Goal: Task Accomplishment & Management: Manage account settings

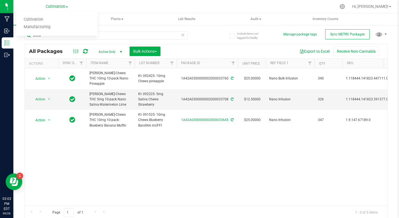
click at [171, 5] on div at bounding box center [218, 6] width 237 height 11
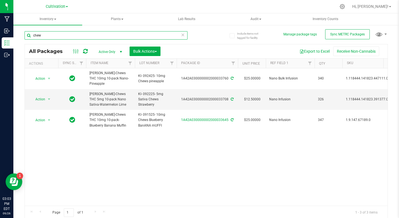
click at [48, 35] on input "chew" at bounding box center [106, 35] width 163 height 8
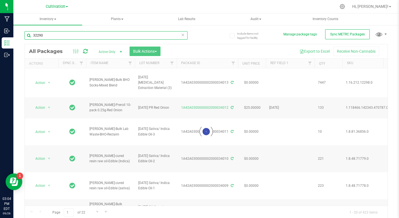
type input "32290"
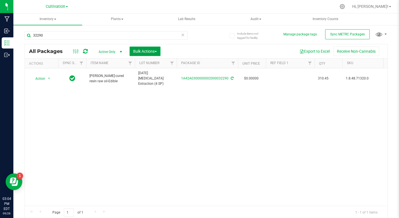
click at [132, 51] on button "Bulk Actions" at bounding box center [145, 51] width 31 height 9
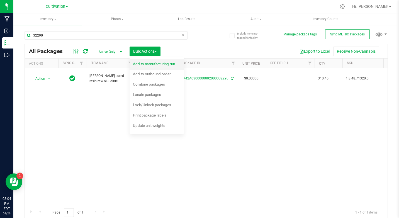
click at [139, 61] on div "Add to manufacturing run" at bounding box center [158, 64] width 50 height 9
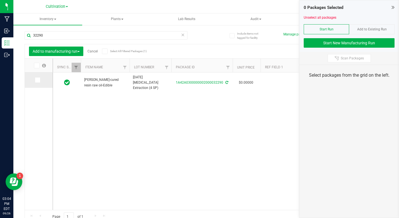
click at [36, 80] on icon at bounding box center [37, 80] width 4 height 0
click at [0, 0] on input "checkbox" at bounding box center [0, 0] width 0 height 0
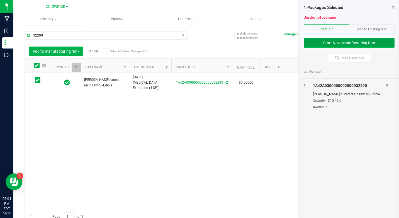
click at [327, 47] on button "Start New Manufacturing Run" at bounding box center [349, 42] width 91 height 9
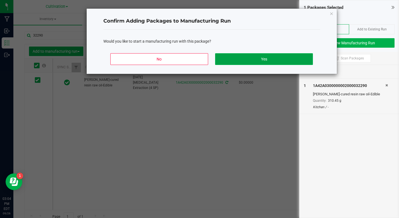
click at [299, 53] on button "Yes" at bounding box center [264, 59] width 98 height 12
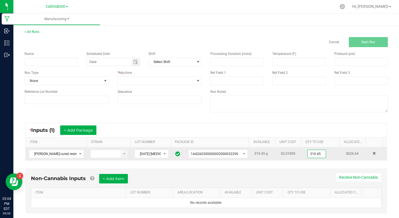
click at [308, 158] on input "310.45" at bounding box center [317, 154] width 18 height 8
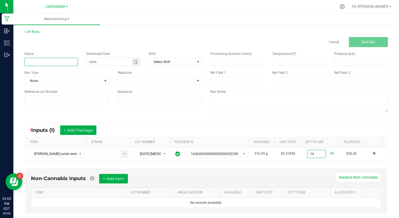
type input "14.0000 g"
click at [47, 59] on input at bounding box center [52, 62] width 54 height 8
click at [47, 59] on input "KI- 092425- 10mg Chocolate Chip Cookies 5pack" at bounding box center [52, 62] width 54 height 8
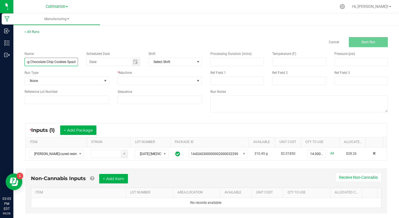
click at [47, 59] on input "KI- 092425- 10mg Chocolate Chip Cookies 5pack" at bounding box center [52, 62] width 54 height 8
type input "KI- 092425- 10mg Chocolate Chip Cookies 5pack"
click at [62, 83] on span "None" at bounding box center [63, 81] width 77 height 8
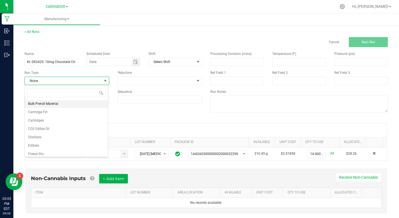
scroll to position [56, 0]
click at [43, 117] on li "Edibles" at bounding box center [66, 115] width 83 height 8
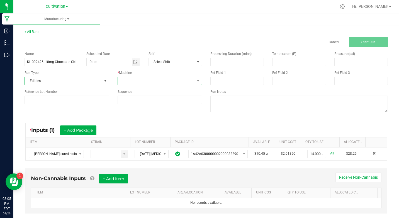
click at [152, 83] on span at bounding box center [156, 81] width 77 height 8
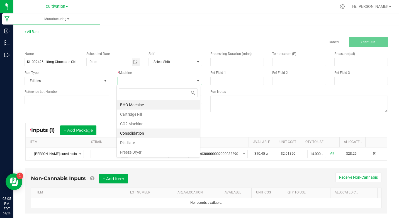
scroll to position [28, 0]
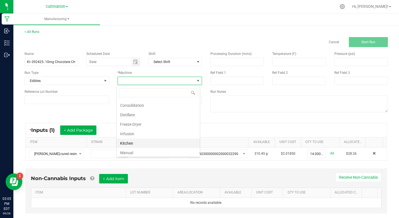
click at [144, 143] on li "Kitchen" at bounding box center [158, 143] width 83 height 9
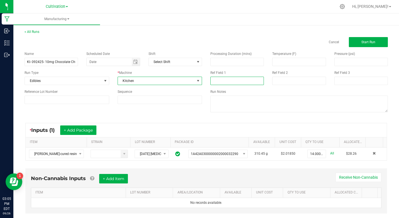
click at [233, 82] on input at bounding box center [238, 81] width 54 height 8
type input "[MEDICAL_DATA] Extraction"
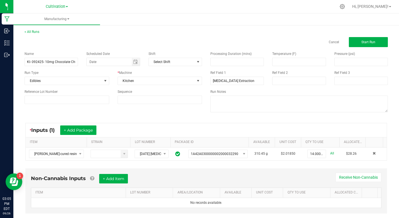
click at [235, 126] on div "* Inputs (1) + Add Package" at bounding box center [206, 130] width 361 height 14
click at [366, 38] on button "Start Run" at bounding box center [368, 42] width 39 height 10
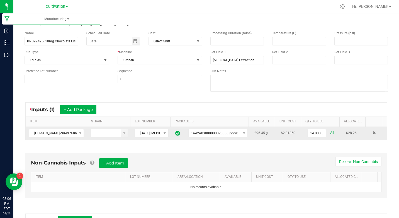
scroll to position [126, 0]
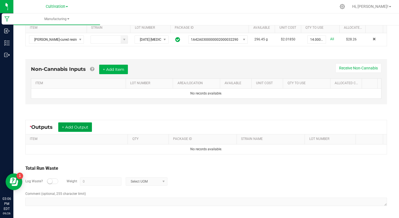
click at [80, 128] on button "+ Add Output" at bounding box center [75, 126] width 34 height 9
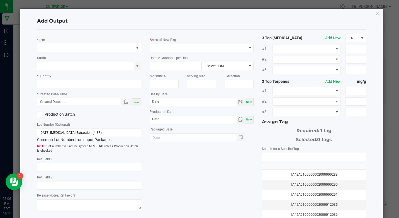
click at [113, 45] on span "NO DATA FOUND" at bounding box center [85, 48] width 96 height 8
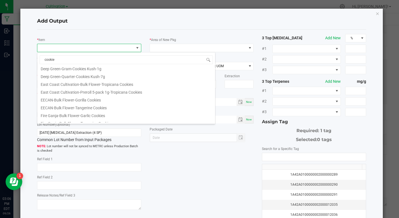
scroll to position [0, 0]
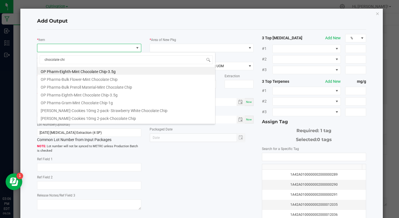
type input "chocolate chip"
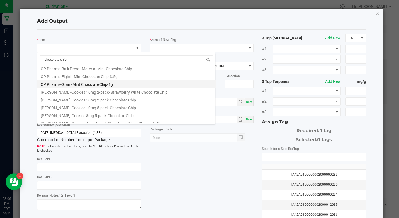
scroll to position [28, 0]
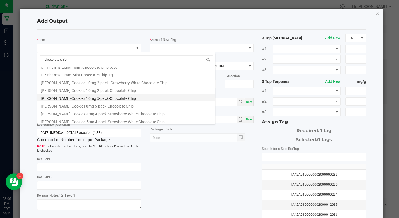
click at [115, 99] on li "[PERSON_NAME]-Cookies 10mg 5-pack-Chocolate Chip" at bounding box center [126, 98] width 178 height 8
type input "0 ea"
type input "1.6"
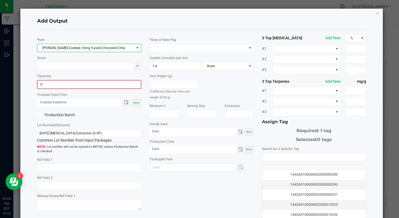
click at [97, 87] on input "0" at bounding box center [89, 85] width 103 height 8
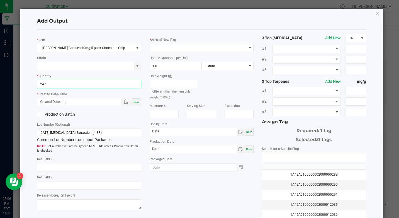
type input "247 ea"
click at [134, 104] on span "Now" at bounding box center [137, 102] width 6 height 3
type input "[DATE] 3:06 PM"
type input "[DATE]"
click at [69, 112] on label "Production Batch" at bounding box center [61, 115] width 48 height 6
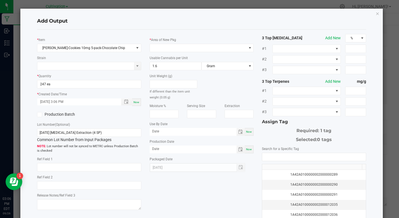
click at [0, 0] on input "Production Batch" at bounding box center [0, 0] width 0 height 0
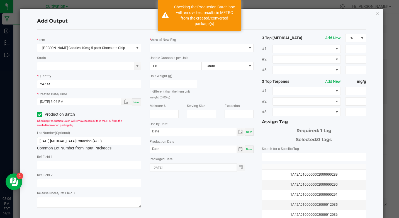
click at [73, 142] on input "[DATE] [MEDICAL_DATA] Extraction (4 SP)" at bounding box center [89, 141] width 104 height 8
paste input "KI- 092425- 10mg Chocolate Chip Cookies 5pack"
type input "KI- 092425- 10mg Chocolate Chip Cookies 5pack"
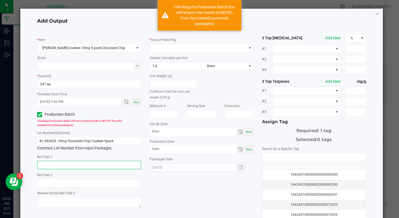
click at [92, 164] on input "text" at bounding box center [89, 165] width 104 height 8
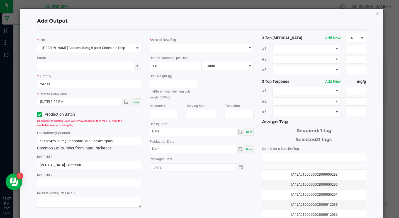
type input "[MEDICAL_DATA] Extraction"
click at [201, 52] on div "* Area of New Pkg Usable Cannabis per Unit 1.6 Gram Unit Weight (g) If differen…" at bounding box center [202, 103] width 112 height 138
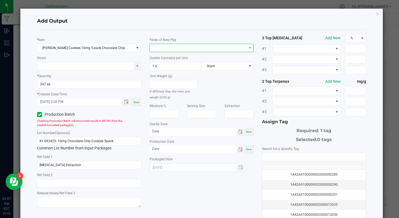
click at [205, 45] on span at bounding box center [198, 48] width 96 height 8
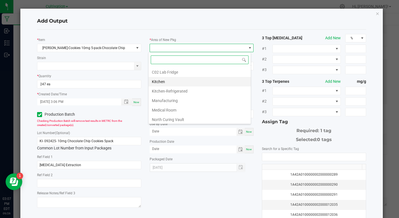
click at [172, 79] on li "Kitchen" at bounding box center [200, 81] width 102 height 9
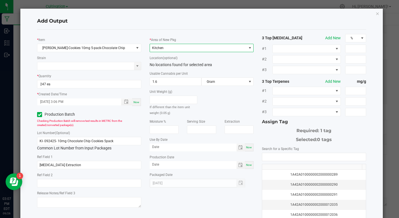
click at [246, 147] on span "Now" at bounding box center [249, 147] width 6 height 3
type input "[DATE]"
click at [249, 162] on div "Now" at bounding box center [249, 165] width 9 height 8
type input "[DATE]"
click at [154, 146] on input "[DATE]" at bounding box center [193, 147] width 87 height 7
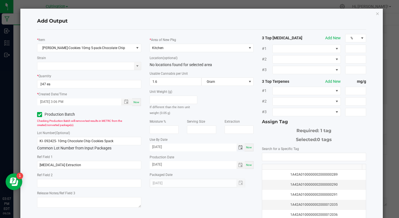
click at [153, 147] on input "[DATE]" at bounding box center [193, 147] width 87 height 7
type input "[DATE]"
click at [204, 26] on div "Add Output" at bounding box center [201, 21] width 329 height 16
click at [272, 159] on input "NO DATA FOUND" at bounding box center [313, 157] width 103 height 8
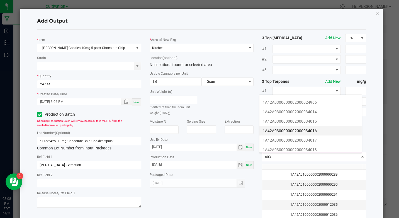
scroll to position [84, 0]
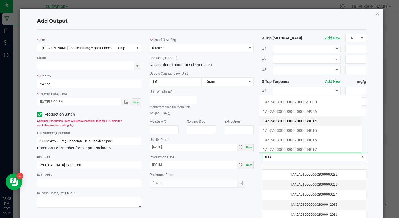
click at [318, 118] on li "1A42A0300000002000034014" at bounding box center [311, 120] width 102 height 9
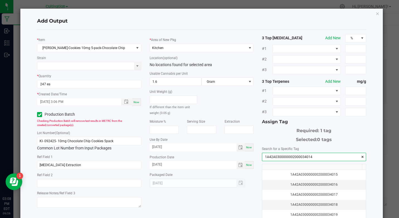
type input "1A42A0300000002000034014"
click at [315, 17] on div "Add Output" at bounding box center [201, 21] width 329 height 16
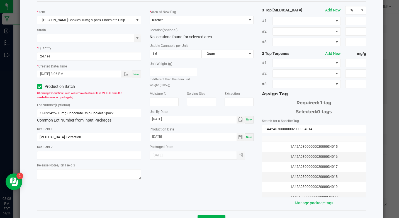
scroll to position [48, 0]
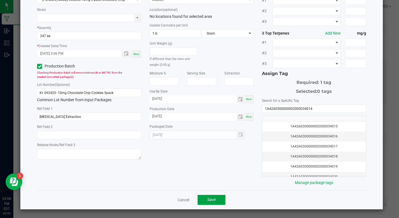
click at [210, 202] on span "Save" at bounding box center [211, 199] width 8 height 4
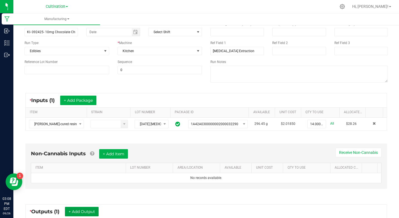
scroll to position [0, 0]
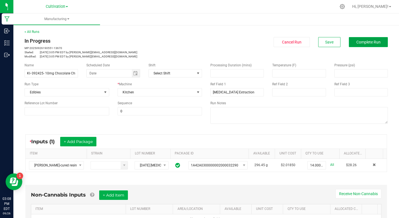
click at [362, 43] on span "Complete Run" at bounding box center [369, 42] width 24 height 4
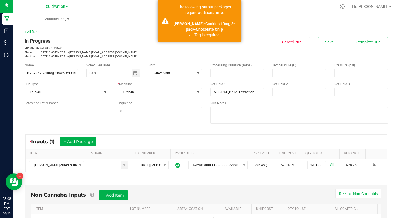
click at [272, 28] on div "< All Runs In Progress MP-20250926190551-13670 Started: [DATE] 3:05 PM EDT by […" at bounding box center [206, 186] width 386 height 325
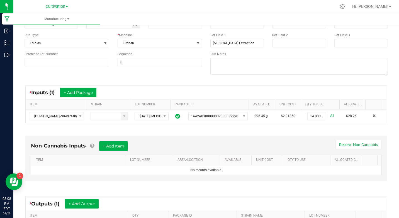
scroll to position [112, 0]
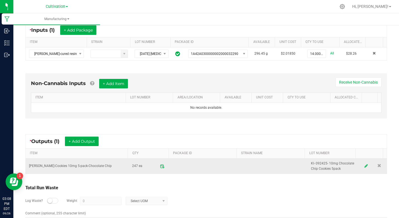
click at [365, 165] on icon at bounding box center [366, 166] width 3 height 4
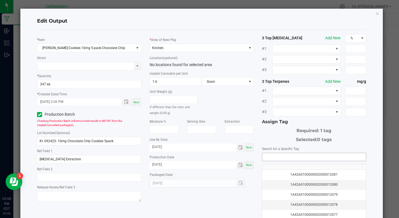
click at [273, 153] on input "NO DATA FOUND" at bounding box center [313, 157] width 103 height 8
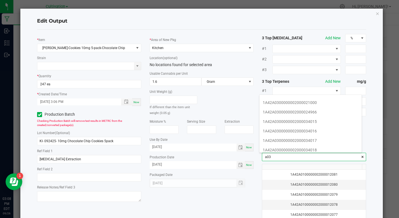
scroll to position [84, 0]
click at [321, 120] on li "1A42A0300000002000034015" at bounding box center [311, 120] width 102 height 9
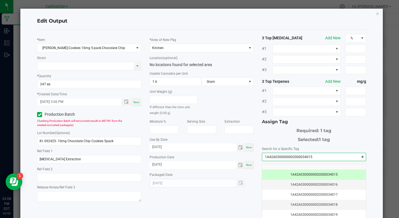
type input "1A42A0300000002000034015"
click at [300, 25] on div "Edit Output" at bounding box center [201, 21] width 329 height 16
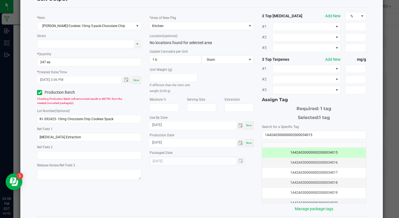
scroll to position [48, 0]
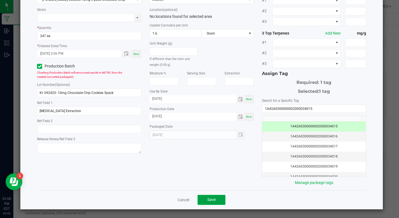
click at [214, 198] on button "Save" at bounding box center [212, 200] width 28 height 10
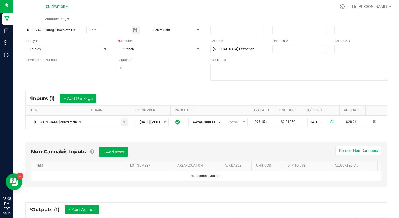
scroll to position [0, 0]
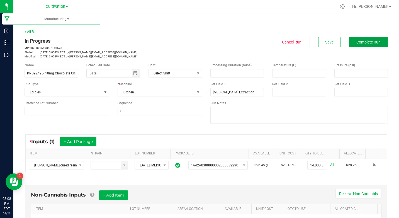
click at [366, 45] on button "Complete Run" at bounding box center [368, 42] width 39 height 10
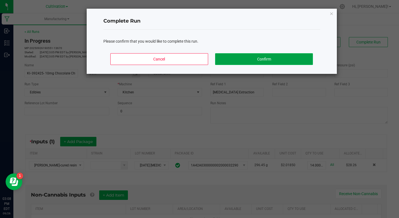
click at [283, 56] on button "Confirm" at bounding box center [264, 59] width 98 height 12
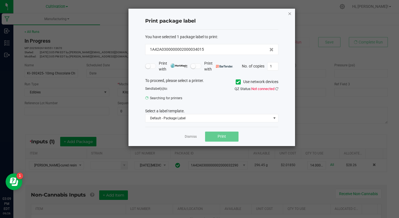
click at [290, 11] on icon "button" at bounding box center [290, 13] width 4 height 7
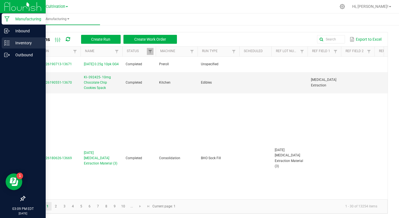
click at [11, 46] on div "Inventory" at bounding box center [24, 42] width 44 height 11
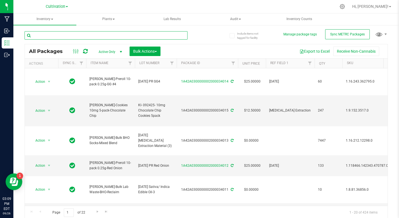
click at [86, 38] on input "text" at bounding box center [106, 35] width 163 height 8
type input "nano bulk"
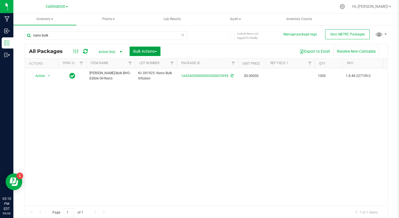
click at [148, 54] on button "Bulk Actions" at bounding box center [145, 51] width 31 height 9
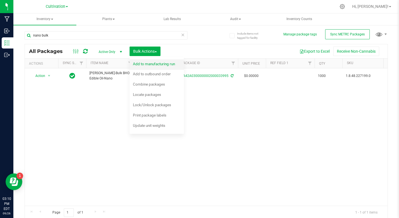
click at [150, 61] on div "Add to manufacturing run" at bounding box center [158, 64] width 50 height 9
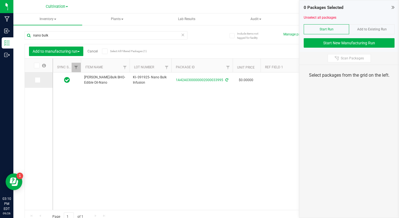
click at [35, 81] on span at bounding box center [38, 80] width 6 height 6
click at [0, 0] on input "checkbox" at bounding box center [0, 0] width 0 height 0
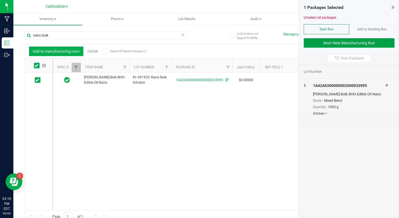
click at [327, 41] on button "Start New Manufacturing Run" at bounding box center [349, 42] width 91 height 9
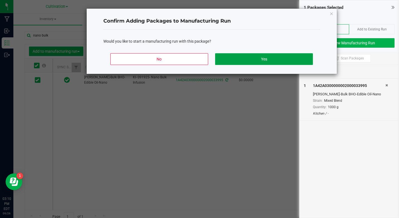
click at [293, 54] on button "Yes" at bounding box center [264, 59] width 98 height 12
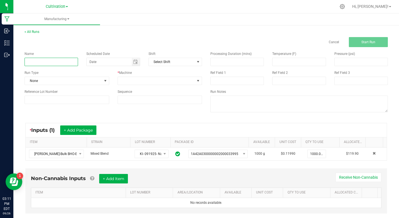
click at [60, 59] on input at bounding box center [52, 62] width 54 height 8
click at [60, 59] on input "KI- 092525- 5mg Sugar Free Strawberry Chews" at bounding box center [52, 62] width 54 height 8
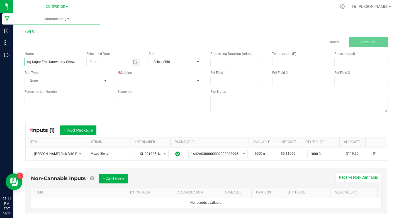
click at [60, 59] on input "KI- 092525- 5mg Sugar Free Strawberry Chews" at bounding box center [52, 62] width 54 height 8
type input "KI- 092525- 5mg Sugar Free Strawberry Chews"
click at [63, 81] on span "None" at bounding box center [63, 81] width 77 height 8
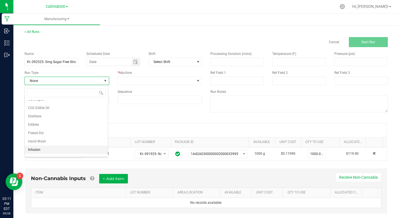
scroll to position [56, 0]
click at [30, 114] on span "Edibles" at bounding box center [33, 116] width 11 height 6
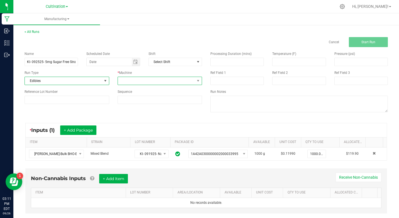
click at [146, 83] on span at bounding box center [156, 81] width 77 height 8
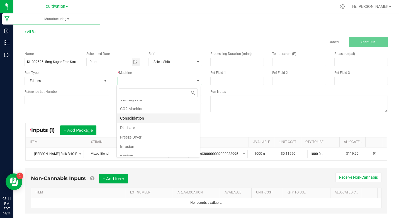
scroll to position [28, 0]
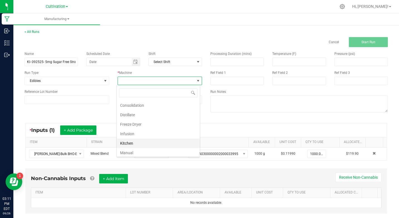
click at [157, 141] on li "Kitchen" at bounding box center [158, 143] width 83 height 9
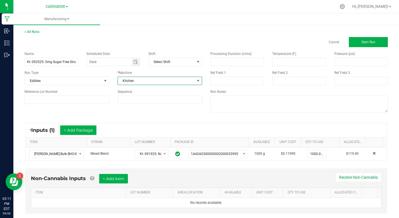
click at [219, 85] on div "Processing Duration (mins) Temperature (F) Pressure (psi) Ref Field 1 Ref Field…" at bounding box center [299, 82] width 186 height 71
click at [222, 79] on input at bounding box center [238, 81] width 54 height 8
type input "Nano Infusion"
click at [226, 132] on div "* Inputs (1) + Add Package" at bounding box center [206, 130] width 361 height 14
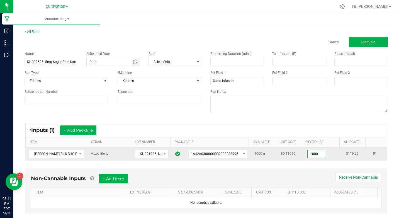
click at [312, 152] on input "1000" at bounding box center [317, 154] width 18 height 8
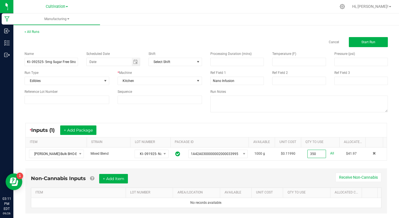
type input "350.0000 g"
click at [308, 172] on div "Non-Cannabis Inputs + Add Item Receive Non-Cannabis ITEM LOT NUMBER AREA/LOCATI…" at bounding box center [206, 190] width 362 height 45
click at [362, 42] on span "Start Run" at bounding box center [369, 42] width 14 height 4
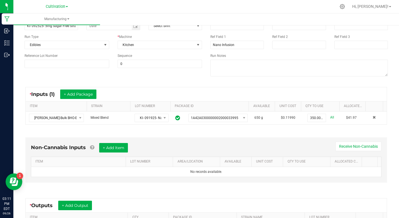
scroll to position [126, 0]
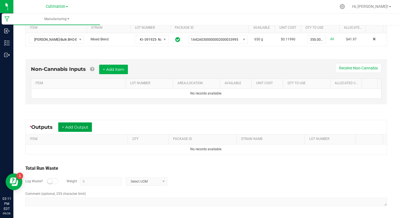
click at [78, 130] on button "+ Add Output" at bounding box center [75, 126] width 34 height 9
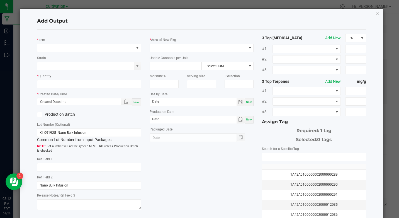
click at [44, 53] on div "* Item Strain * Quantity * Created Date/Time Now Production Batch Lot Number (O…" at bounding box center [89, 123] width 112 height 178
click at [44, 51] on span "NO DATA FOUND" at bounding box center [85, 48] width 96 height 8
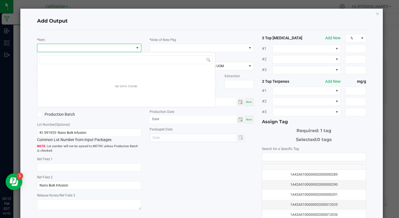
scroll to position [8, 103]
type input "K"
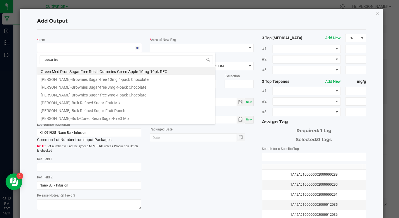
type input "sugar-free"
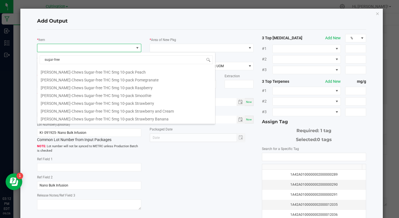
scroll to position [251, 0]
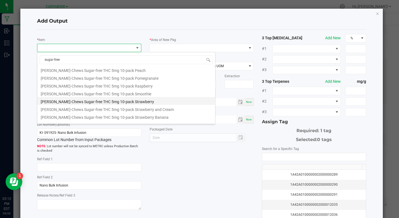
click at [132, 100] on li "[PERSON_NAME]-Chews Sugar-free THC 5mg 10-pack Strawberry" at bounding box center [126, 101] width 178 height 8
type input "0 ea"
type input "1.6"
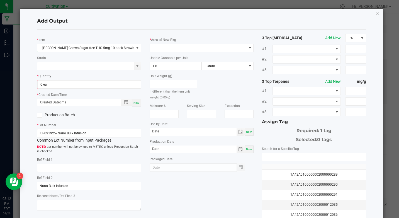
click at [93, 80] on kendo-numerictextbox "0 ea" at bounding box center [89, 84] width 104 height 9
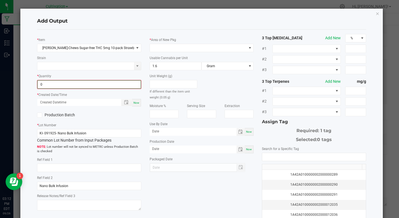
click at [93, 86] on input "0" at bounding box center [89, 85] width 103 height 8
type input "336 ea"
click at [136, 99] on div "Now" at bounding box center [136, 102] width 9 height 8
type input "[DATE] 3:12 PM"
type input "[DATE]"
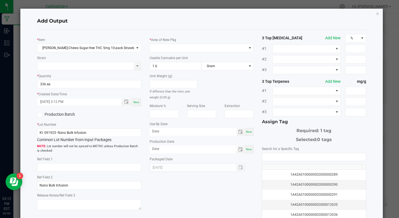
click at [53, 112] on label "Production Batch" at bounding box center [61, 115] width 48 height 6
click at [0, 0] on input "Production Batch" at bounding box center [0, 0] width 0 height 0
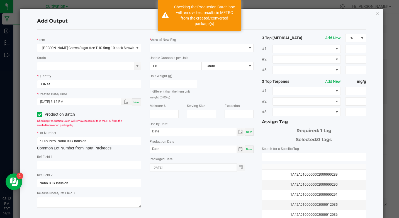
click at [61, 143] on input "KI- 091925- Nano Bulk Infusion" at bounding box center [89, 141] width 104 height 8
paste input "2525- 5mg Sugar Free Strawberry Chews"
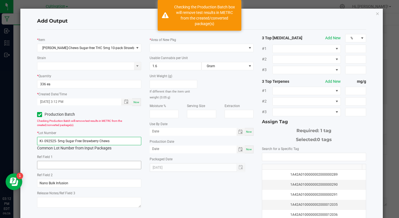
type input "KI- 092525- 5mg Sugar Free Strawberry Chews"
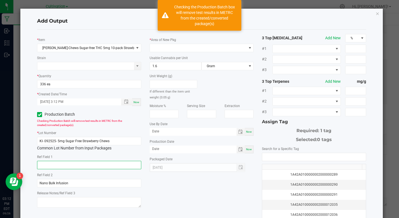
click at [79, 163] on input "text" at bounding box center [89, 165] width 104 height 8
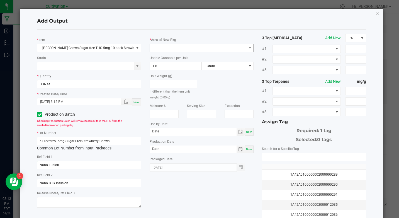
type input "Nano Fusion"
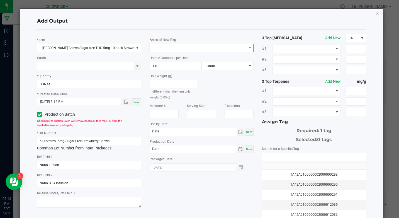
click at [181, 44] on span at bounding box center [198, 48] width 96 height 8
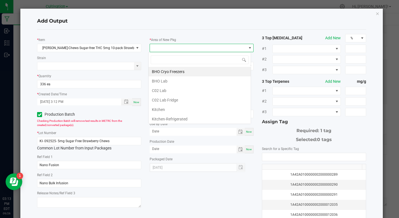
scroll to position [8, 103]
click at [171, 111] on li "Kitchen" at bounding box center [200, 109] width 102 height 9
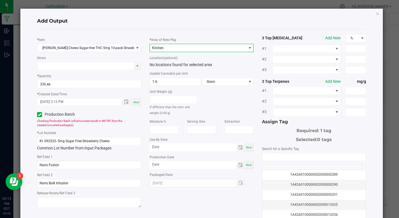
click at [249, 149] on span "Now" at bounding box center [249, 147] width 6 height 3
type input "[DATE]"
click at [247, 163] on div "Now" at bounding box center [249, 165] width 9 height 8
type input "[DATE]"
click at [151, 147] on input "[DATE]" at bounding box center [193, 147] width 87 height 7
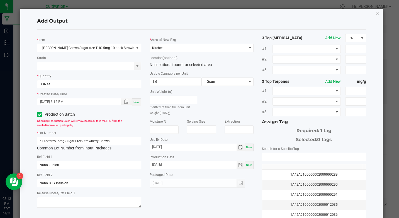
click at [189, 152] on div "* Area of New Pkg Kitchen Location (optional) No locations found for selected a…" at bounding box center [202, 111] width 112 height 154
click at [189, 147] on input "[DATE]" at bounding box center [193, 147] width 87 height 7
type input "[DATE]"
click at [279, 149] on label "Search for a Specific Tag" at bounding box center [280, 148] width 37 height 5
click at [281, 152] on div "Search for a Specific Tag 1A42A0100000002000000289 1A42A0100000002000000290 1A4…" at bounding box center [314, 190] width 104 height 88
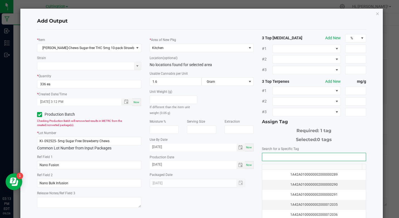
click at [282, 156] on input "NO DATA FOUND" at bounding box center [313, 157] width 103 height 8
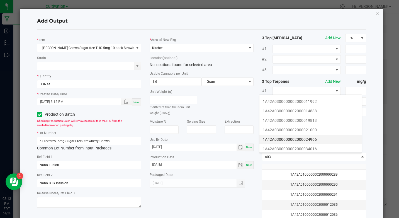
scroll to position [84, 0]
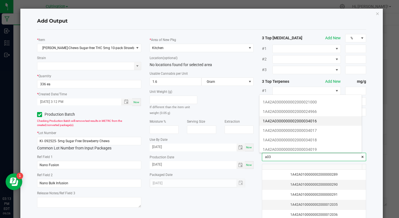
click at [317, 123] on li "1A42A0300000002000034016" at bounding box center [311, 120] width 102 height 9
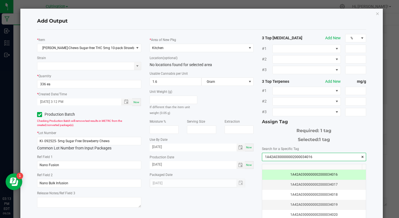
type input "1A42A0300000002000034016"
click at [308, 23] on h4 "Add Output" at bounding box center [201, 21] width 329 height 7
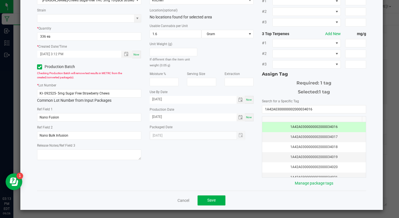
scroll to position [48, 0]
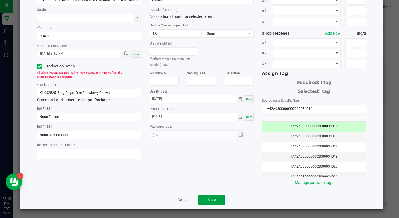
click at [204, 199] on button "Save" at bounding box center [212, 200] width 28 height 10
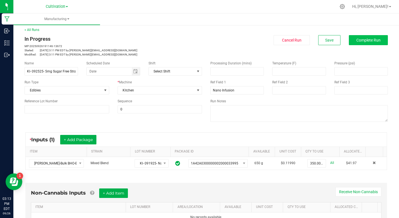
scroll to position [0, 0]
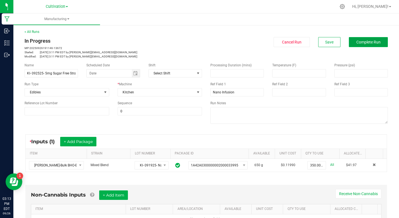
click at [371, 44] on span "Complete Run" at bounding box center [369, 42] width 24 height 4
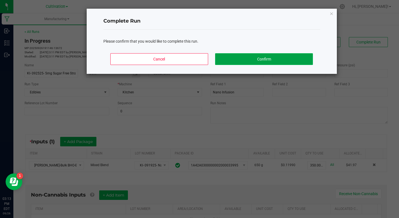
click at [287, 55] on button "Confirm" at bounding box center [264, 59] width 98 height 12
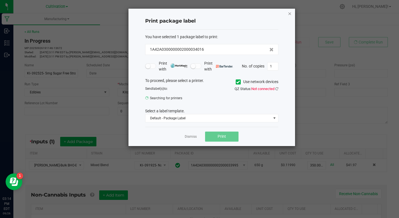
click at [291, 15] on icon "button" at bounding box center [290, 13] width 4 height 7
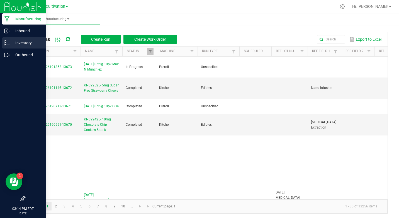
click at [9, 44] on icon at bounding box center [7, 43] width 6 height 6
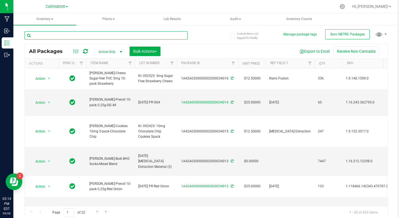
click at [70, 39] on input "text" at bounding box center [106, 35] width 163 height 8
type input "nano bulk"
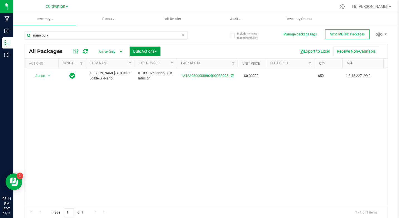
click at [156, 50] on span "Bulk Actions" at bounding box center [145, 51] width 24 height 4
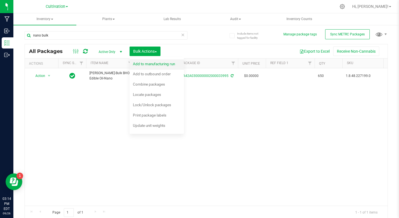
click at [156, 64] on span "Add to manufacturing run" at bounding box center [154, 64] width 42 height 4
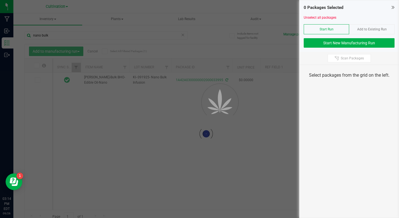
type input "[DATE]"
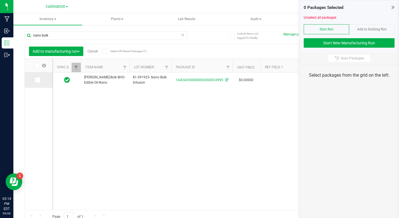
click at [38, 80] on icon at bounding box center [37, 80] width 4 height 0
click at [0, 0] on input "checkbox" at bounding box center [0, 0] width 0 height 0
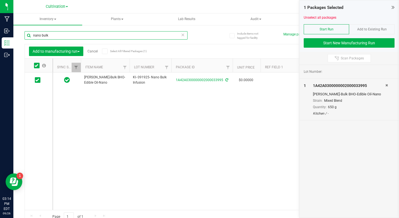
click at [73, 38] on input "nano bulk" at bounding box center [106, 35] width 163 height 8
type input "21779"
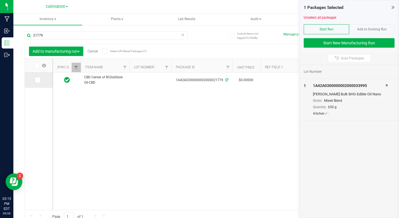
click at [41, 77] on label at bounding box center [39, 80] width 8 height 6
click at [0, 0] on input "checkbox" at bounding box center [0, 0] width 0 height 0
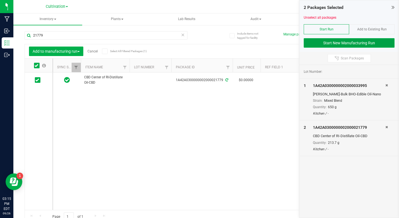
click at [329, 42] on button "Start New Manufacturing Run" at bounding box center [349, 42] width 91 height 9
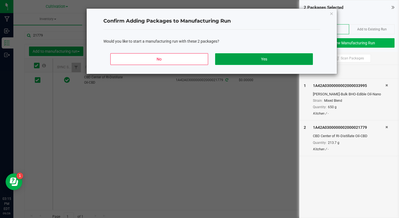
click at [279, 57] on button "Yes" at bounding box center [264, 59] width 98 height 12
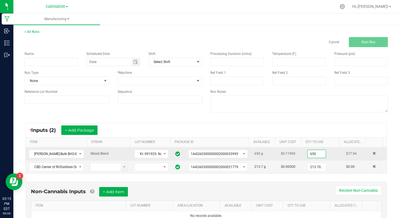
click at [308, 153] on input "650" at bounding box center [317, 154] width 18 height 8
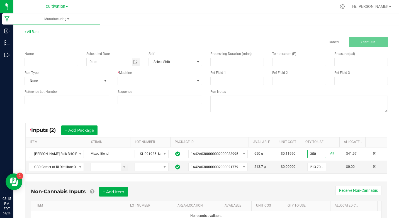
type input "350.0000 g"
click at [314, 182] on div "Non-Cannabis Inputs + Add Item Receive Non-Cannabis ITEM LOT NUMBER AREA/LOCATI…" at bounding box center [206, 204] width 362 height 45
click at [308, 168] on input "213.7" at bounding box center [317, 167] width 18 height 8
type input "19.0000 g"
click at [47, 66] on div "Name Scheduled Date Shift Select Shift Run Type None * Machine Reference Lot Nu…" at bounding box center [113, 77] width 186 height 61
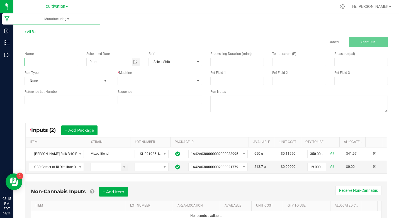
click at [48, 66] on input at bounding box center [52, 62] width 54 height 8
click at [48, 66] on input "KI- 092525- 1-1 Chews Grape" at bounding box center [52, 62] width 54 height 8
type input "KI- 092525- 1-1 Chews Grape"
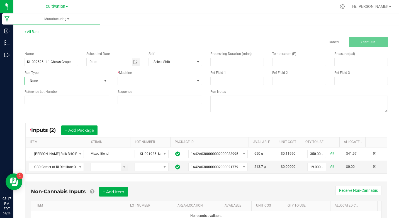
click at [50, 79] on span "None" at bounding box center [63, 81] width 77 height 8
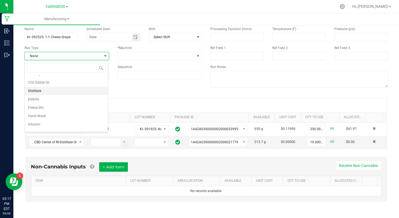
scroll to position [56, 0]
click at [34, 88] on span "Edibles" at bounding box center [33, 91] width 11 height 6
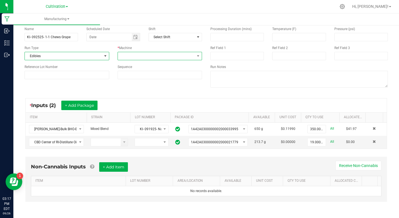
click at [129, 56] on span at bounding box center [156, 56] width 77 height 8
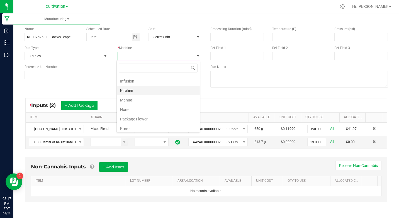
click at [130, 90] on li "Kitchen" at bounding box center [158, 90] width 83 height 9
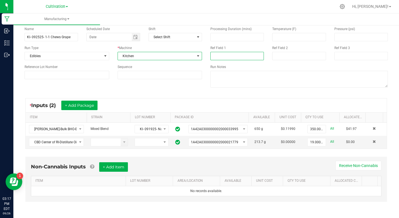
click at [244, 54] on input at bounding box center [238, 56] width 54 height 8
type input "Nano Infusion"
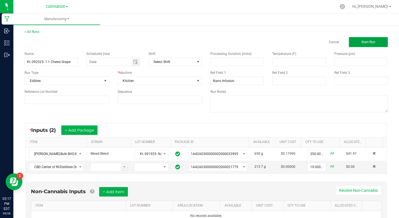
click at [369, 44] on button "Start Run" at bounding box center [368, 42] width 39 height 10
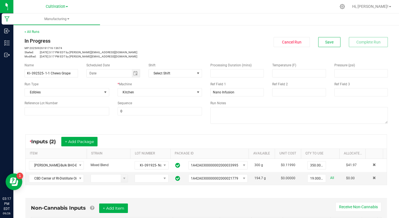
scroll to position [139, 0]
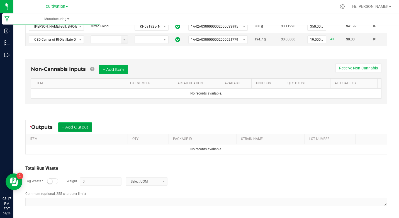
click at [72, 126] on button "+ Add Output" at bounding box center [75, 126] width 34 height 9
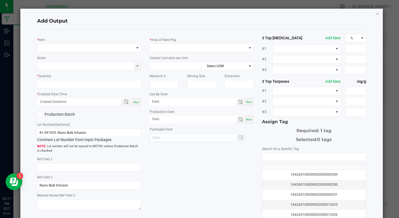
click at [74, 60] on div "Strain" at bounding box center [89, 62] width 104 height 15
click at [75, 51] on span "NO DATA FOUND" at bounding box center [85, 48] width 96 height 8
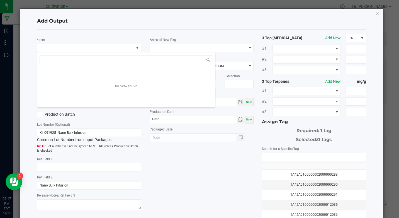
scroll to position [8, 103]
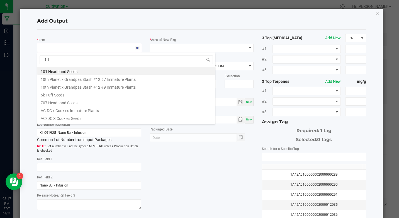
type input "1-1"
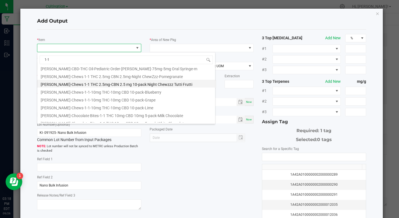
scroll to position [167, 0]
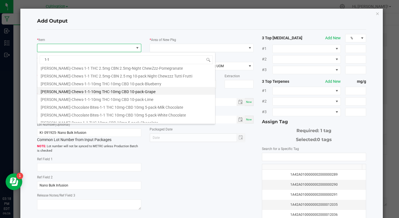
click at [100, 89] on li "[PERSON_NAME]-Chews-1-1-10mg THC-10mg CBD 10-pack-Grape" at bounding box center [126, 91] width 178 height 8
type input "0 ea"
type input "3.3"
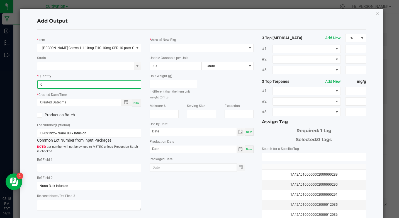
click at [68, 84] on input "0" at bounding box center [89, 85] width 103 height 8
type input "178 ea"
click at [136, 102] on span "Now" at bounding box center [137, 102] width 6 height 3
type input "[DATE] 3:18 PM"
type input "[DATE]"
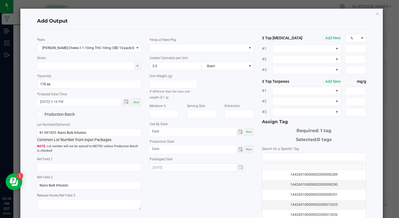
click at [75, 114] on label "Production Batch" at bounding box center [61, 115] width 48 height 6
click at [0, 0] on input "Production Batch" at bounding box center [0, 0] width 0 height 0
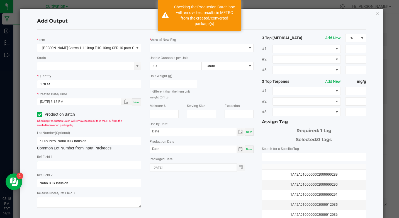
click at [69, 161] on input "text" at bounding box center [89, 165] width 104 height 8
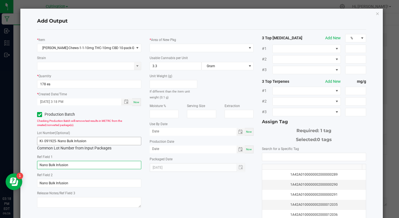
type input "Nano Bulk Infusion"
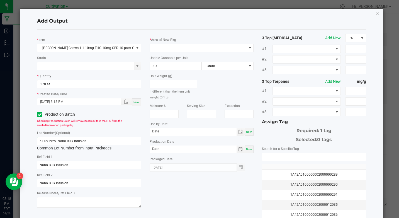
click at [63, 139] on input "KI- 091925- Nano Bulk Infusion" at bounding box center [89, 141] width 104 height 8
paste input "[DATE] Chews Grape"
type input "KI- 092525- 1-1 Chews Grape"
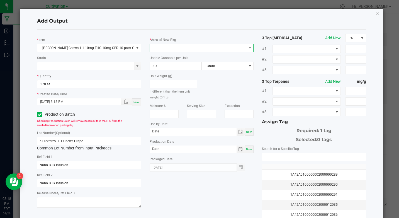
click at [187, 44] on span at bounding box center [198, 48] width 96 height 8
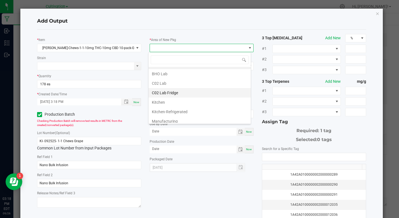
scroll to position [28, 0]
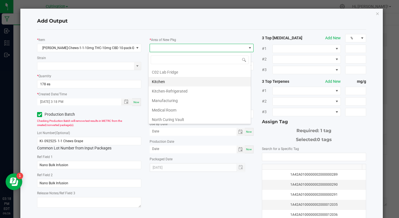
click at [173, 83] on li "Kitchen" at bounding box center [200, 81] width 102 height 9
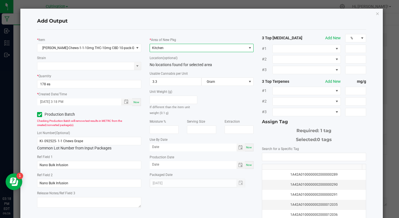
click at [246, 148] on span "Now" at bounding box center [249, 147] width 6 height 3
type input "[DATE]"
click at [249, 166] on span "Now" at bounding box center [249, 164] width 6 height 3
type input "[DATE]"
click at [151, 148] on input "[DATE]" at bounding box center [193, 147] width 87 height 7
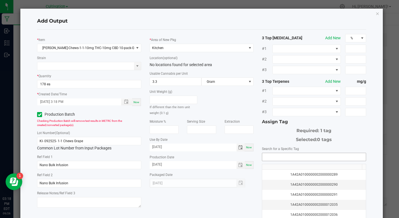
type input "[DATE]"
click at [265, 156] on input "NO DATA FOUND" at bounding box center [313, 157] width 103 height 8
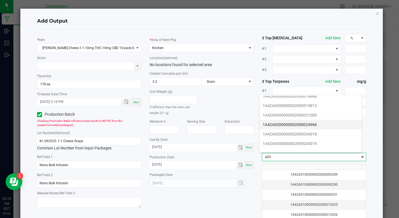
scroll to position [84, 0]
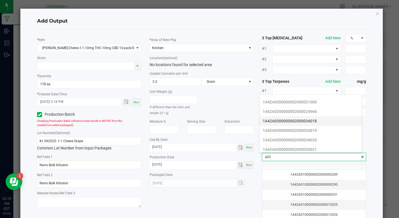
click at [318, 122] on li "1A42A0300000002000034018" at bounding box center [311, 120] width 102 height 9
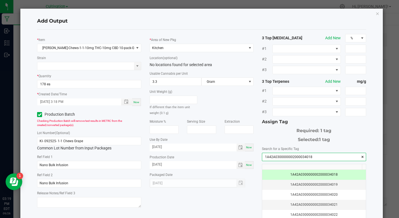
type input "1A42A0300000002000034018"
click at [280, 15] on div "Add Output" at bounding box center [201, 21] width 329 height 16
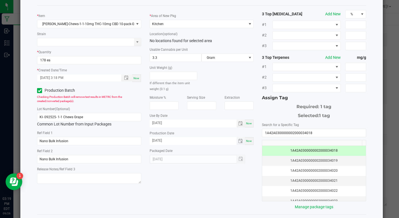
scroll to position [48, 0]
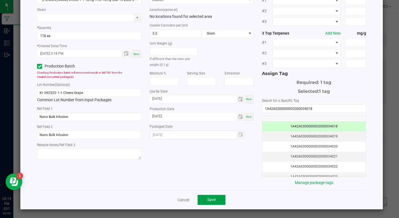
click at [206, 203] on button "Save" at bounding box center [212, 200] width 28 height 10
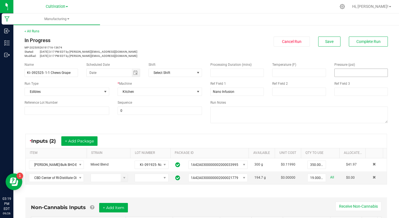
scroll to position [0, 0]
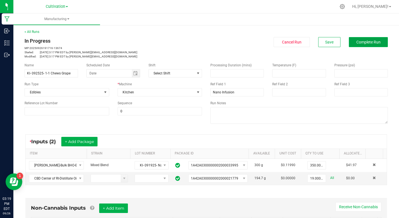
click at [365, 44] on span "Complete Run" at bounding box center [369, 42] width 24 height 4
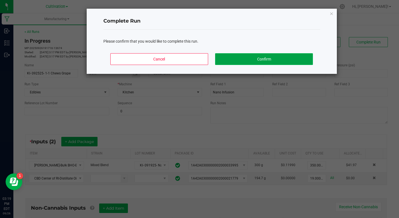
click at [278, 54] on button "Confirm" at bounding box center [264, 59] width 98 height 12
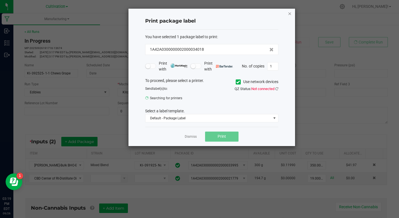
click at [289, 11] on icon "button" at bounding box center [290, 13] width 4 height 7
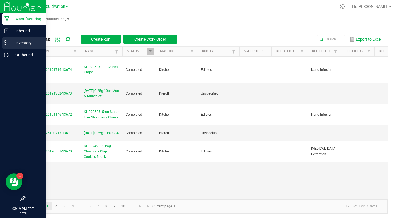
click at [6, 45] on icon at bounding box center [7, 43] width 6 height 6
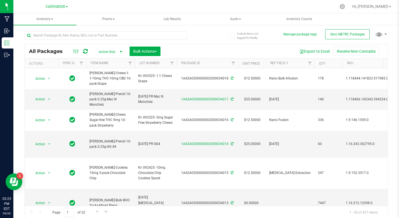
click at [386, 43] on div "Include items not tagged for facility Manage package tags Sync METRC Packages A…" at bounding box center [206, 110] width 386 height 170
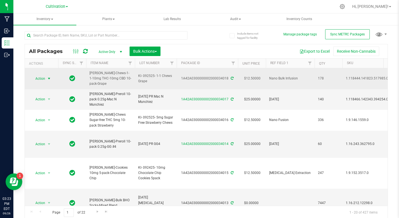
click at [38, 79] on span "Action" at bounding box center [37, 79] width 15 height 8
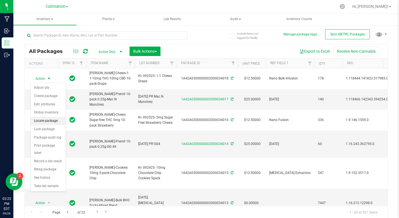
click at [47, 122] on li "Locate package" at bounding box center [48, 121] width 35 height 8
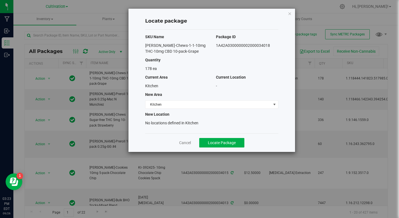
drag, startPoint x: 142, startPoint y: 44, endPoint x: 273, endPoint y: 50, distance: 131.2
click at [273, 50] on div "[PERSON_NAME]-Chews-1-1-10mg THC-10mg CBD 10-pack-Grape 1A42A0300000002000034018" at bounding box center [212, 49] width 142 height 12
drag, startPoint x: 273, startPoint y: 50, endPoint x: 247, endPoint y: 41, distance: 27.7
copy div "[PERSON_NAME]-Chews-1-1-10mg THC-10mg CBD 10-pack-Grape 1A42A0300000002000034018"
click at [189, 103] on span "Kitchen" at bounding box center [209, 105] width 126 height 8
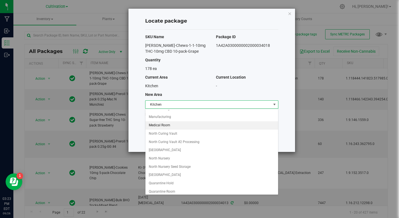
scroll to position [56, 0]
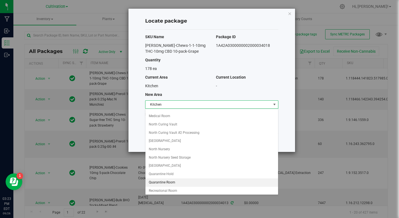
drag, startPoint x: 179, startPoint y: 179, endPoint x: 193, endPoint y: 154, distance: 29.0
click at [179, 179] on li "Quarantine Room" at bounding box center [212, 182] width 133 height 8
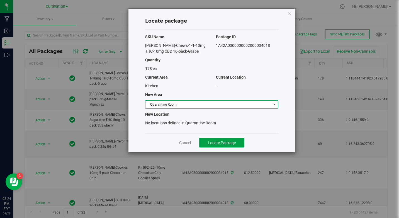
click at [232, 144] on span "Locate Package" at bounding box center [222, 143] width 28 height 4
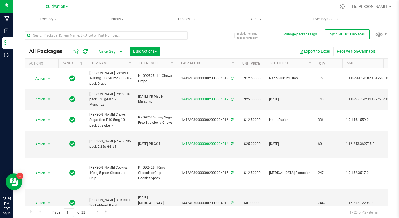
click at [391, 43] on div "Include items not tagged for facility Manage package tags Sync METRC Packages A…" at bounding box center [206, 110] width 386 height 170
click at [44, 96] on span "Action" at bounding box center [37, 99] width 15 height 8
click at [204, 40] on div at bounding box center [116, 35] width 182 height 18
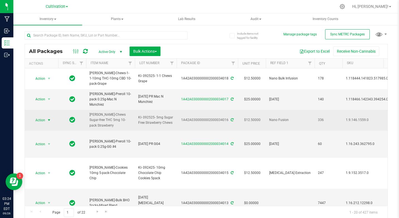
click at [39, 116] on span "Action" at bounding box center [37, 120] width 15 height 8
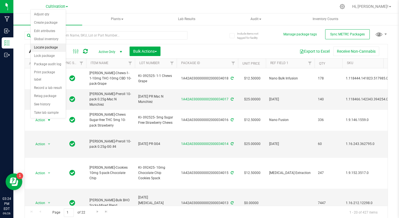
click at [57, 50] on li "Locate package" at bounding box center [48, 48] width 35 height 8
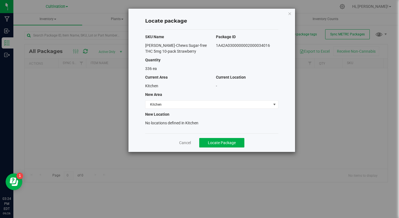
click at [167, 45] on div "[PERSON_NAME]-Chews Sugar-free THC 5mg 10-pack Strawberry" at bounding box center [176, 49] width 71 height 12
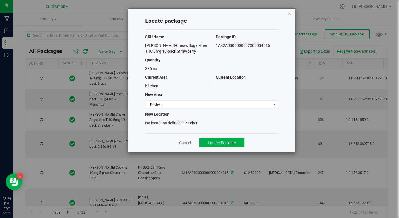
type input "[DATE]"
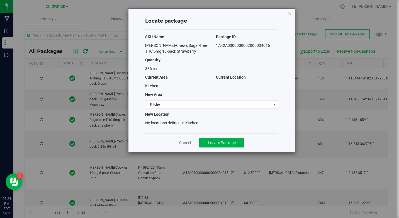
type input "[DATE]"
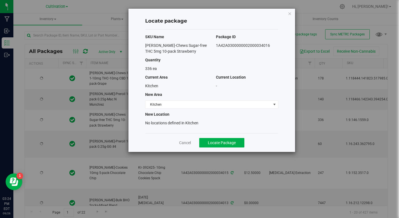
type input "[DATE]"
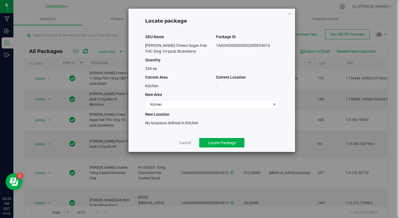
click at [150, 49] on span "[PERSON_NAME]-Chews Sugar-free THC 5mg 10-pack Strawberry" at bounding box center [176, 48] width 62 height 10
drag, startPoint x: 145, startPoint y: 45, endPoint x: 284, endPoint y: 46, distance: 139.5
click at [284, 46] on div "Locate package SKU Name Package ID [PERSON_NAME]-Chews Sugar-free THC 5mg 10-pa…" at bounding box center [212, 80] width 167 height 143
drag, startPoint x: 284, startPoint y: 46, endPoint x: 245, endPoint y: 45, distance: 38.8
copy div "[PERSON_NAME]-Chews Sugar-free THC 5mg 10-pack Strawberry 1A42A0300000002000034…"
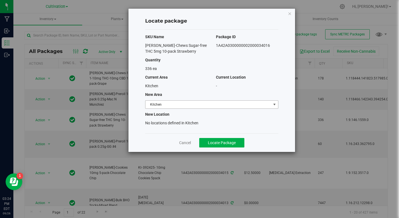
click at [169, 102] on span "Kitchen" at bounding box center [209, 105] width 126 height 8
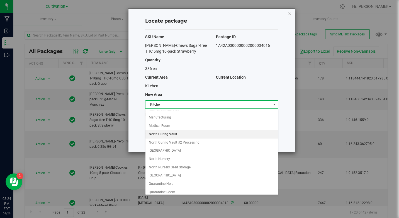
scroll to position [56, 0]
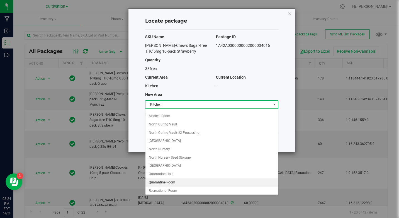
click at [172, 180] on li "Quarantine Room" at bounding box center [212, 182] width 133 height 8
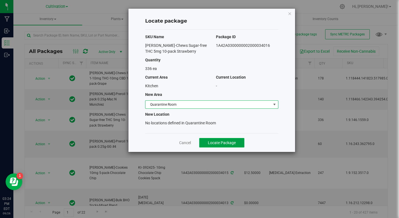
click at [229, 146] on button "Locate Package" at bounding box center [221, 142] width 45 height 9
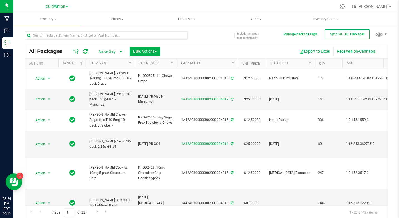
click at [391, 50] on div "Include items not tagged for facility Manage package tags Sync METRC Packages A…" at bounding box center [206, 110] width 386 height 170
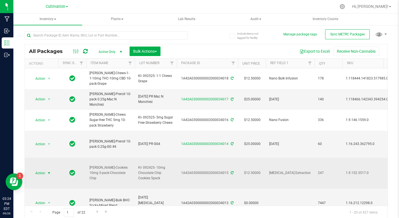
click at [38, 169] on span "Action" at bounding box center [37, 173] width 15 height 8
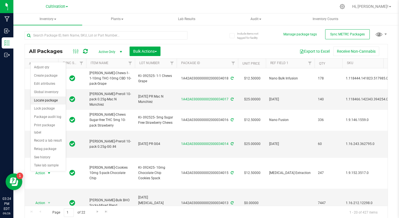
click at [51, 100] on li "Locate package" at bounding box center [48, 100] width 35 height 8
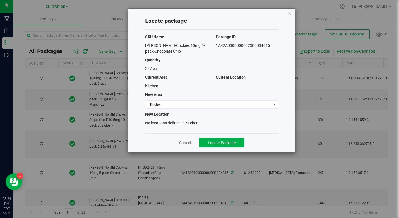
type input "[DATE]"
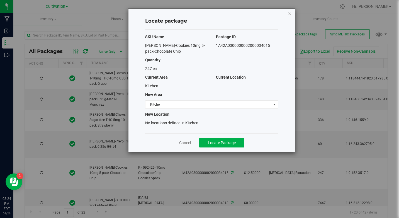
type input "[DATE]"
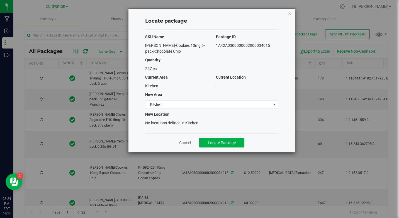
type input "[DATE]"
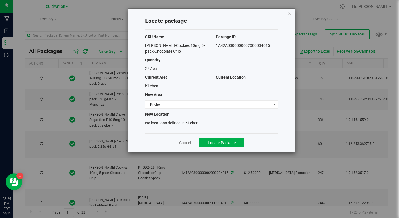
drag, startPoint x: 251, startPoint y: 47, endPoint x: 281, endPoint y: 44, distance: 30.3
click at [281, 43] on div "[PERSON_NAME]-Cookies 10mg 5-pack-Chocolate Chip 1A42A0300000002000034015" at bounding box center [212, 49] width 142 height 12
drag, startPoint x: 281, startPoint y: 44, endPoint x: 259, endPoint y: 48, distance: 22.7
copy div "[PERSON_NAME]-Cookies 10mg 5-pack-Chocolate Chip 1A42A0300000002000034015"
click at [175, 104] on span "Kitchen" at bounding box center [209, 105] width 126 height 8
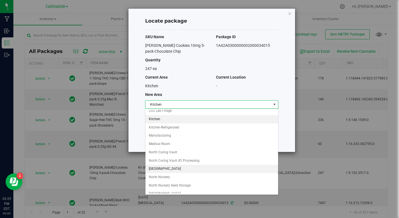
scroll to position [56, 0]
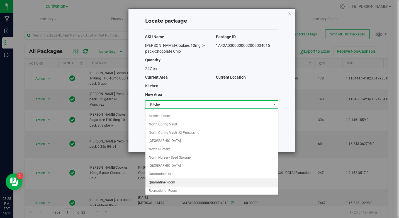
click at [164, 180] on li "Quarantine Room" at bounding box center [212, 182] width 133 height 8
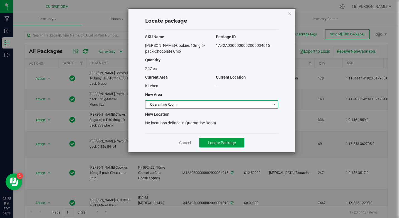
click at [219, 143] on span "Locate Package" at bounding box center [222, 143] width 28 height 4
